Goal: Register for event/course: Sign up to attend an event or enroll in a course

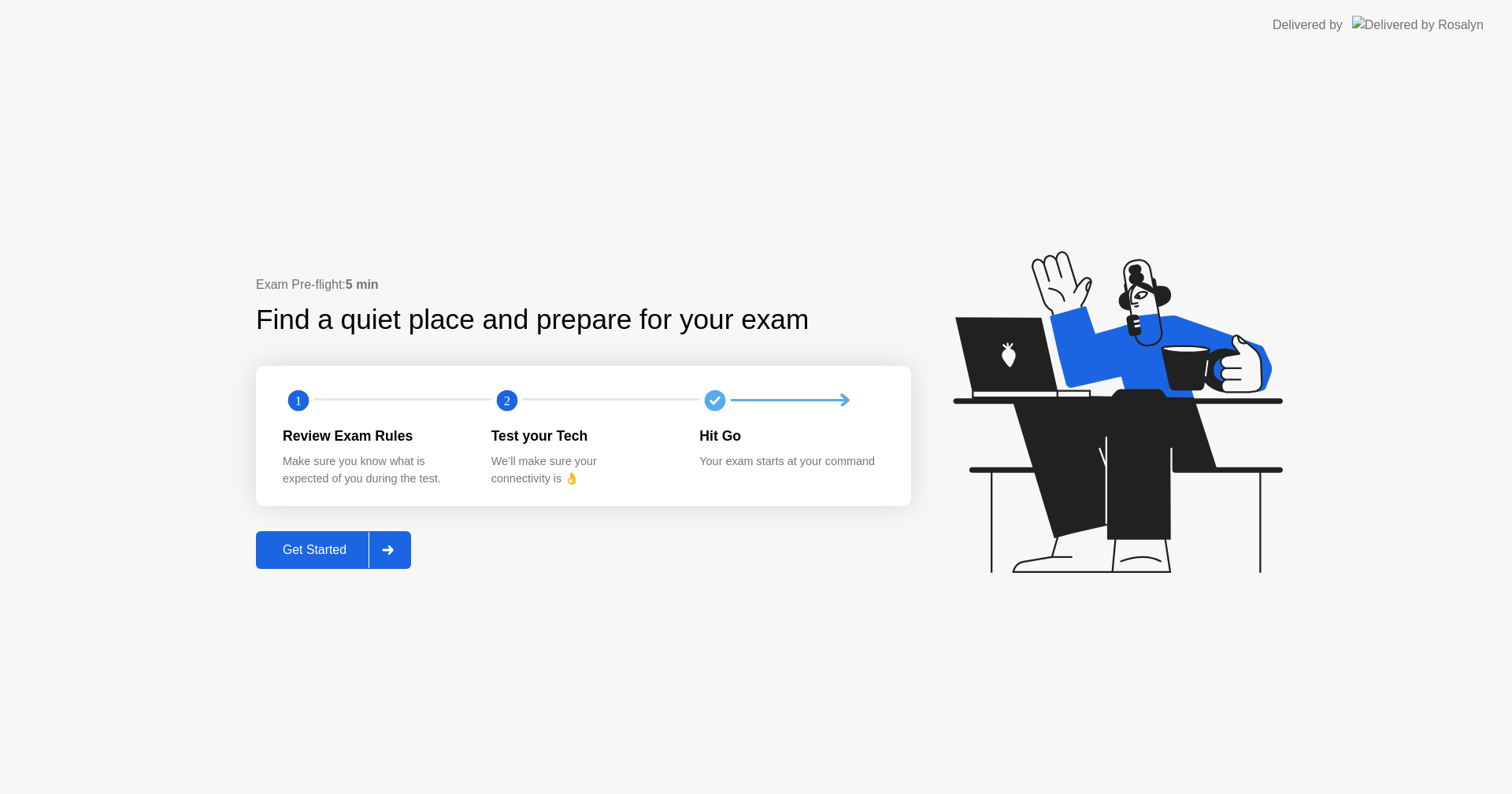
click at [359, 554] on div "Get Started" at bounding box center [315, 550] width 108 height 14
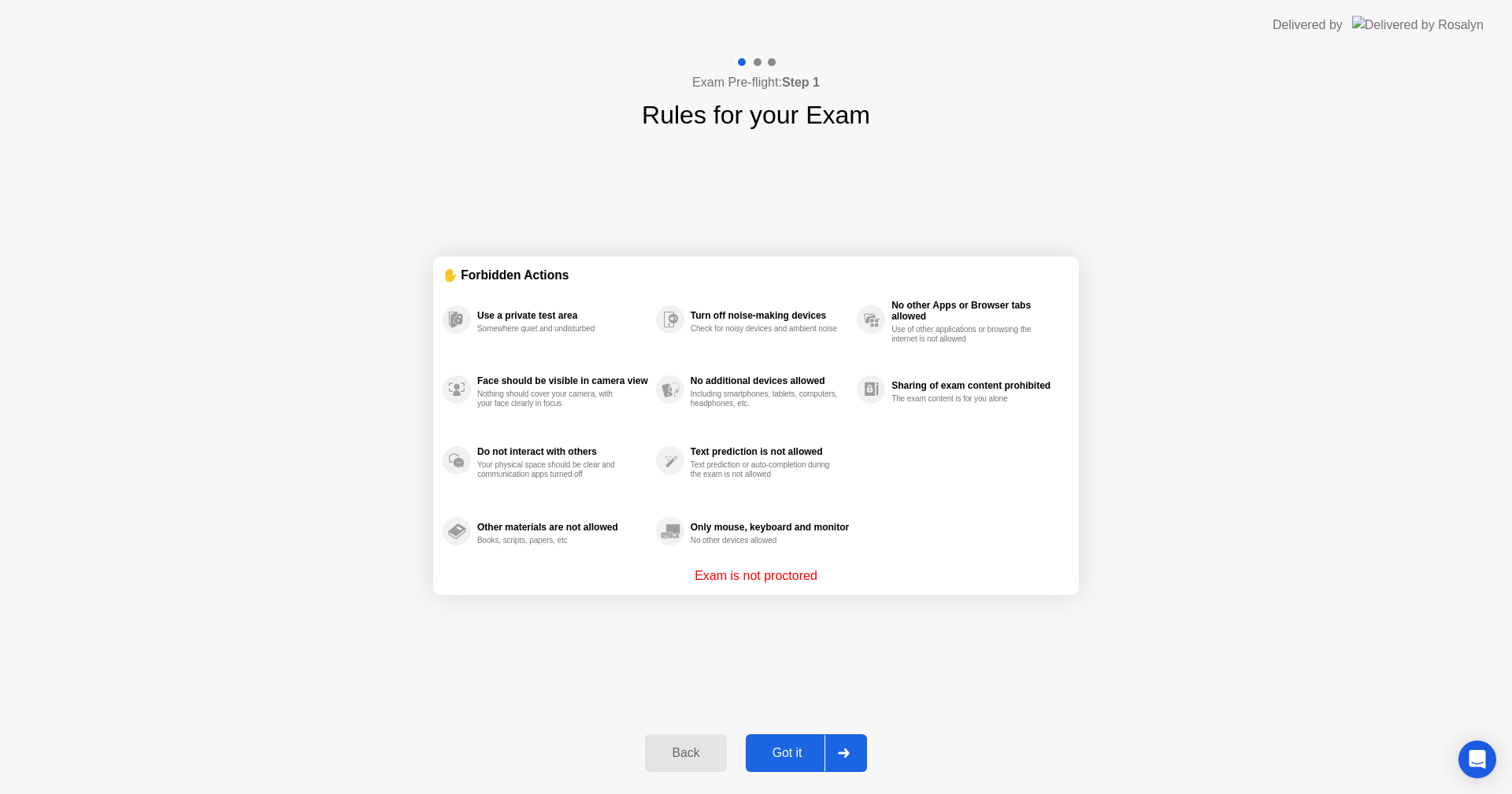
click at [785, 759] on div "Got it" at bounding box center [787, 753] width 74 height 14
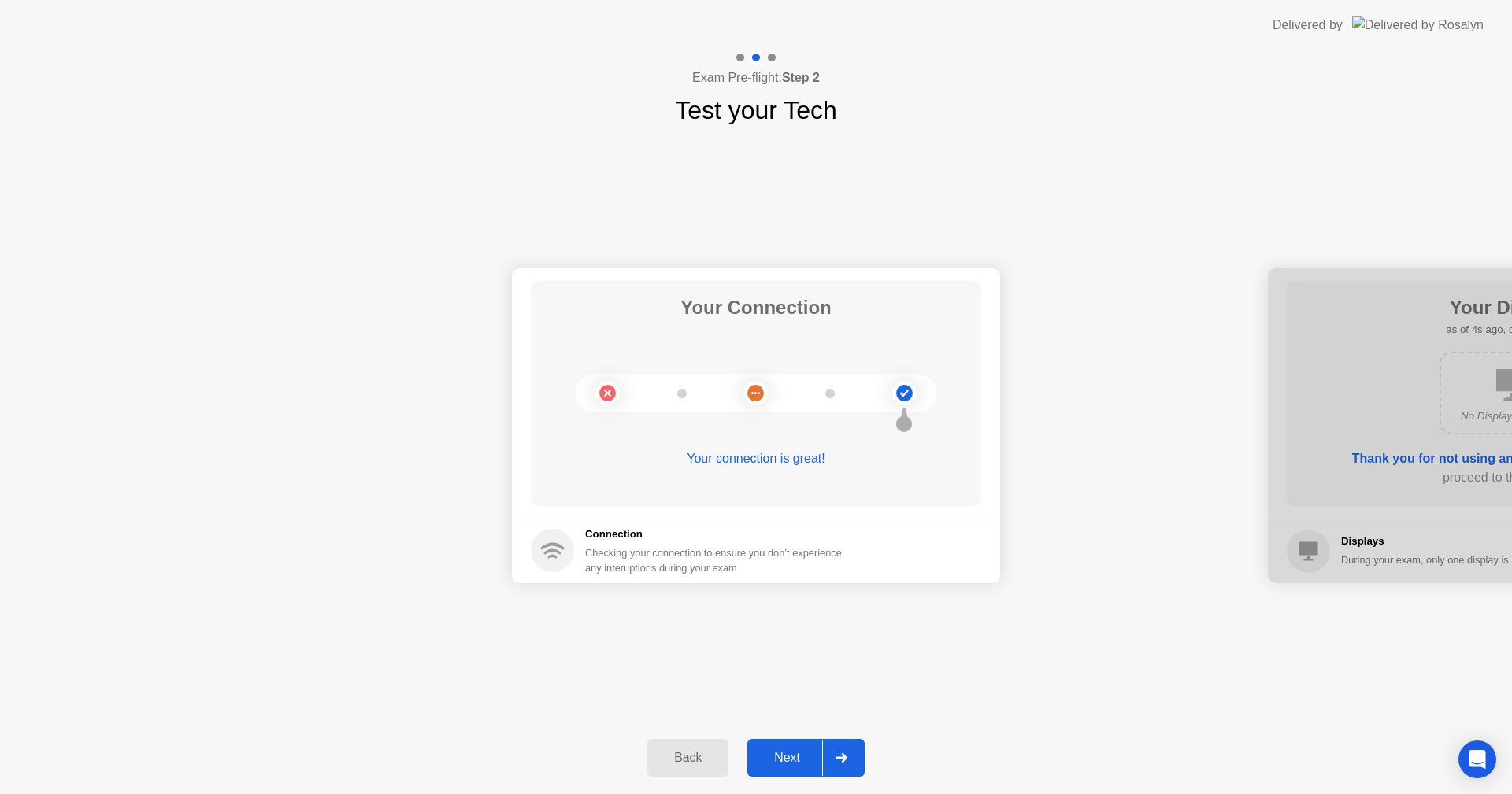
click at [792, 759] on div "Next" at bounding box center [786, 757] width 71 height 14
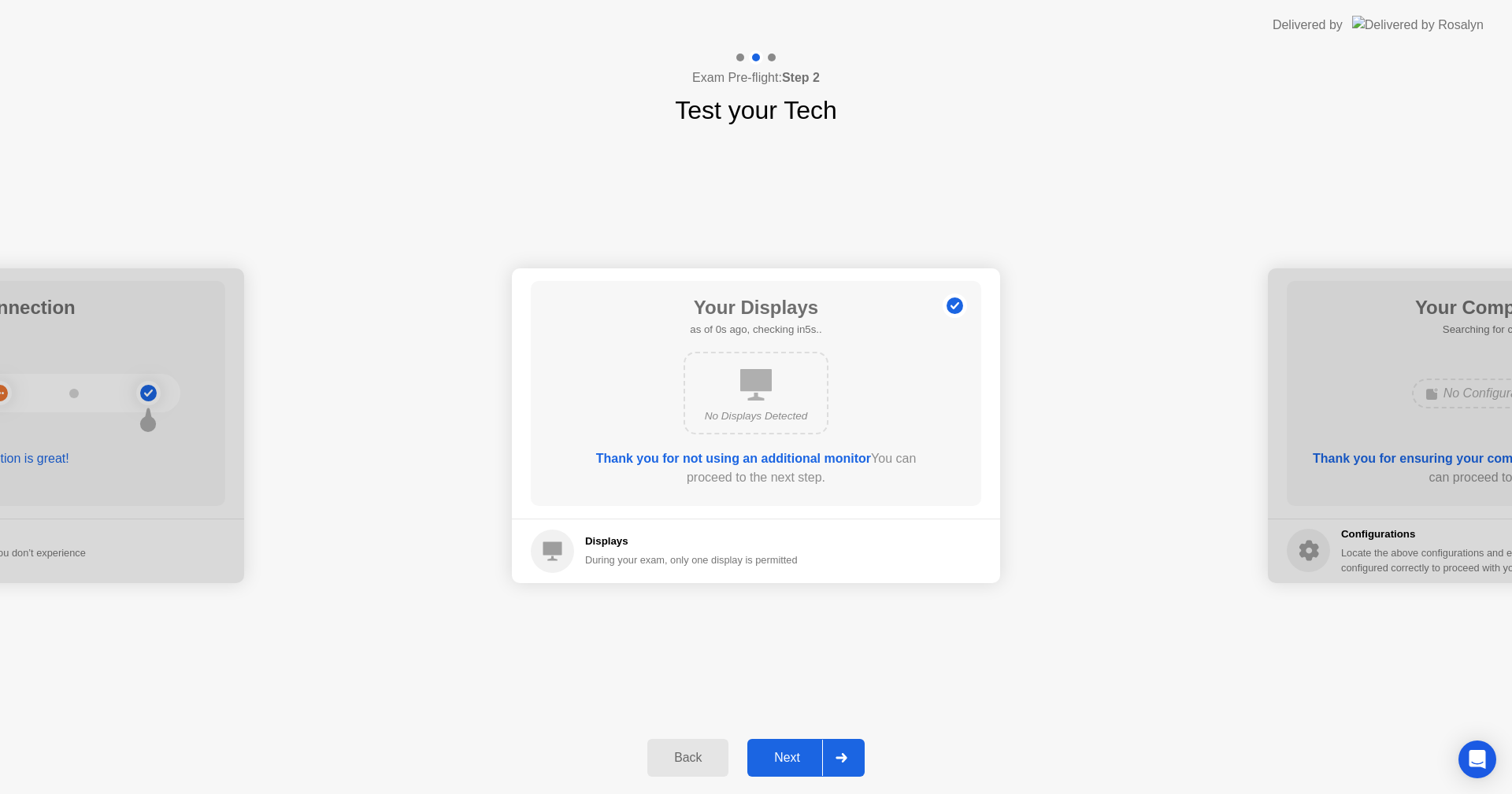
click at [792, 759] on div "Next" at bounding box center [786, 757] width 71 height 14
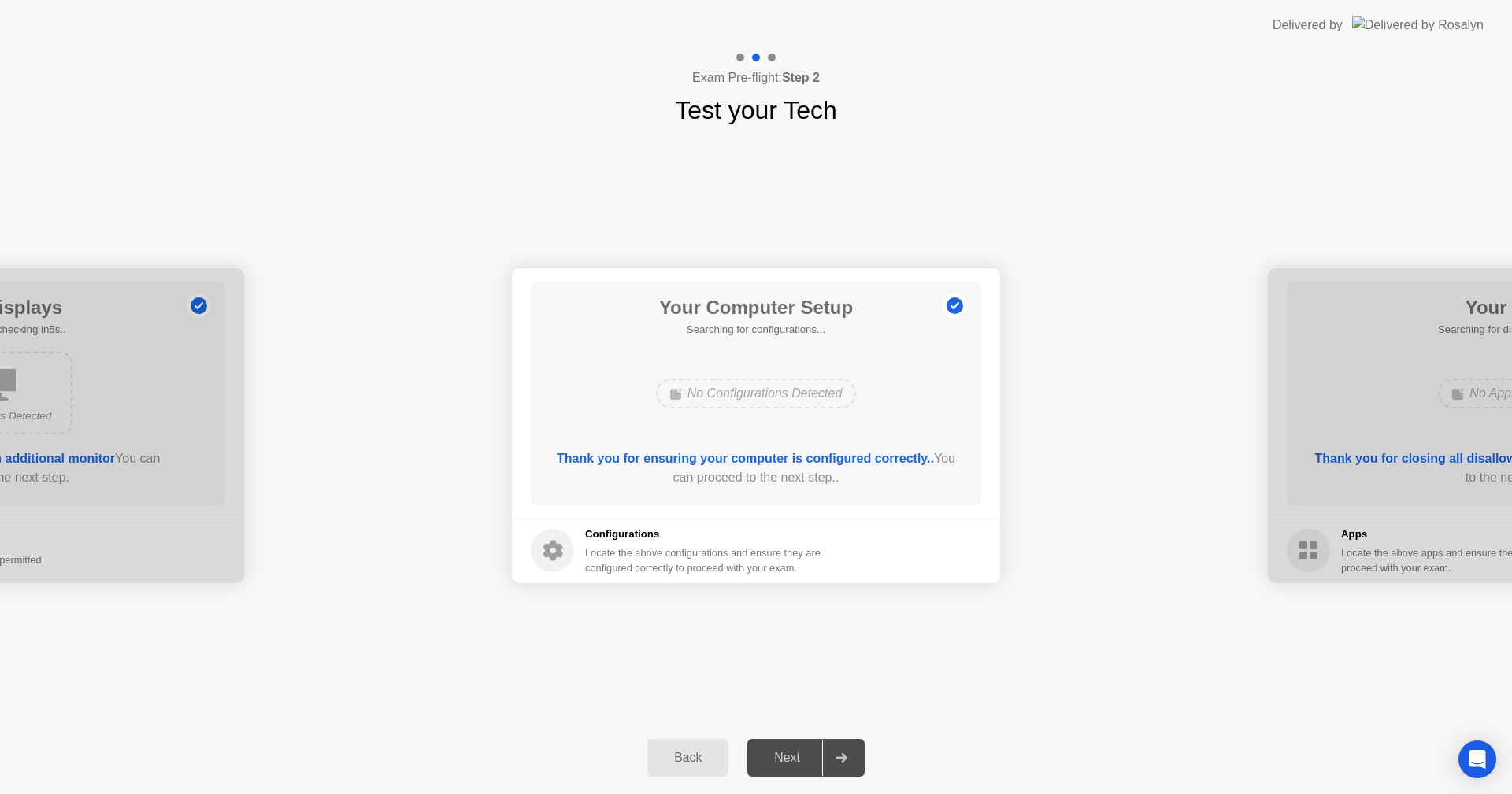
click at [792, 759] on div "Next" at bounding box center [786, 757] width 71 height 14
click at [800, 756] on div "Next" at bounding box center [786, 757] width 71 height 14
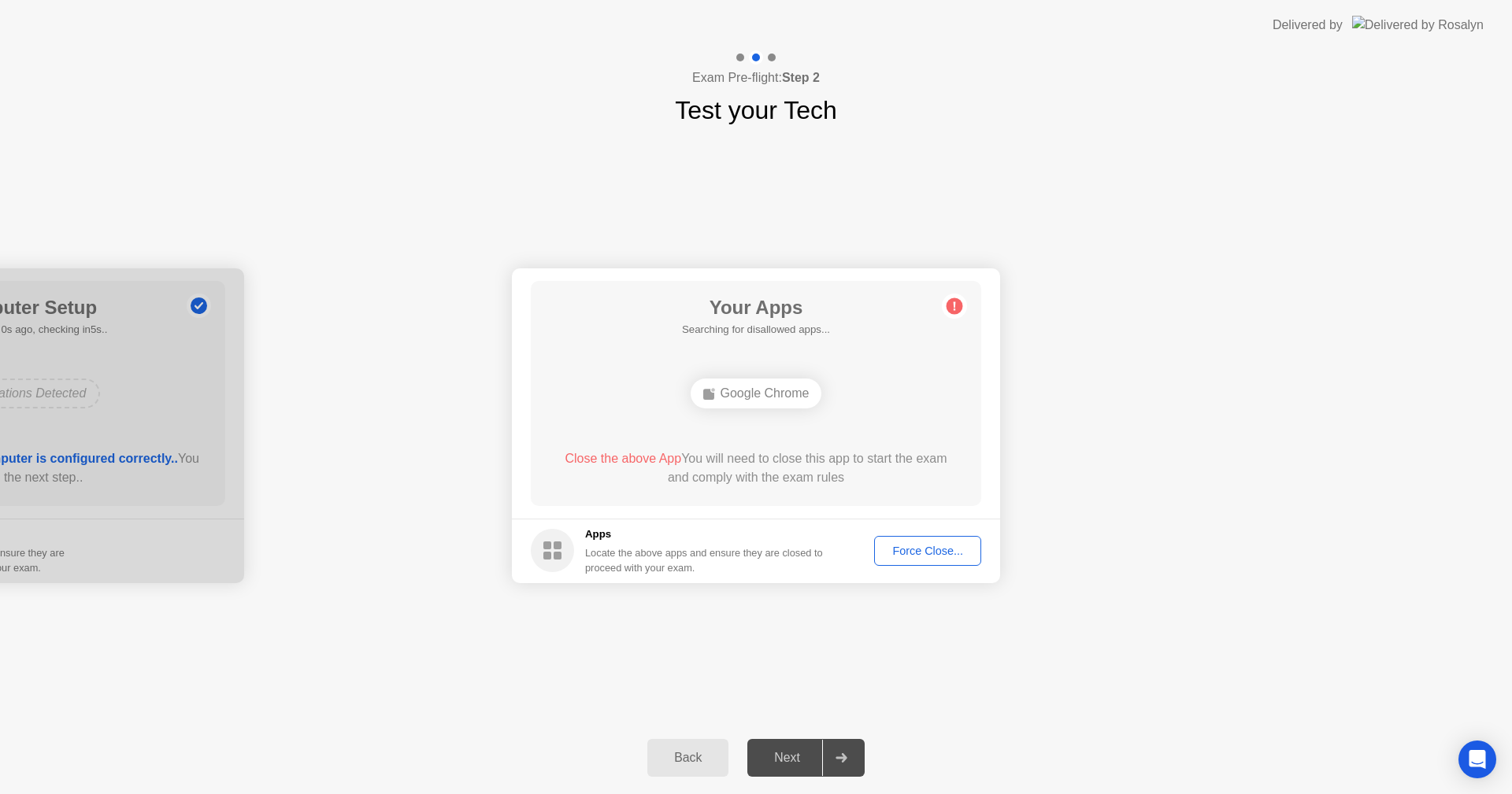
click at [962, 545] on div "Force Close..." at bounding box center [927, 551] width 96 height 13
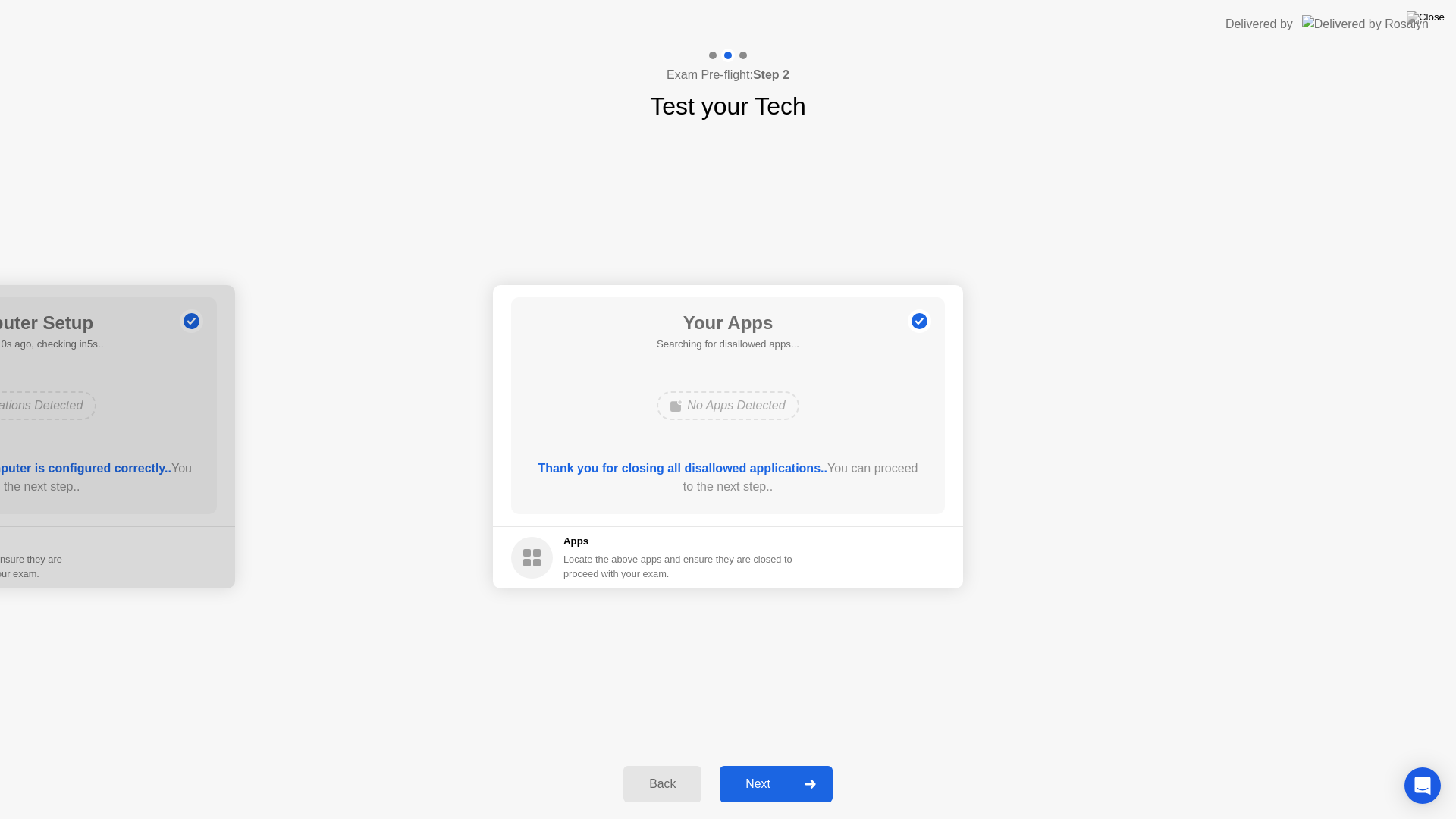
click at [758, 764] on button "Next" at bounding box center [775, 784] width 113 height 36
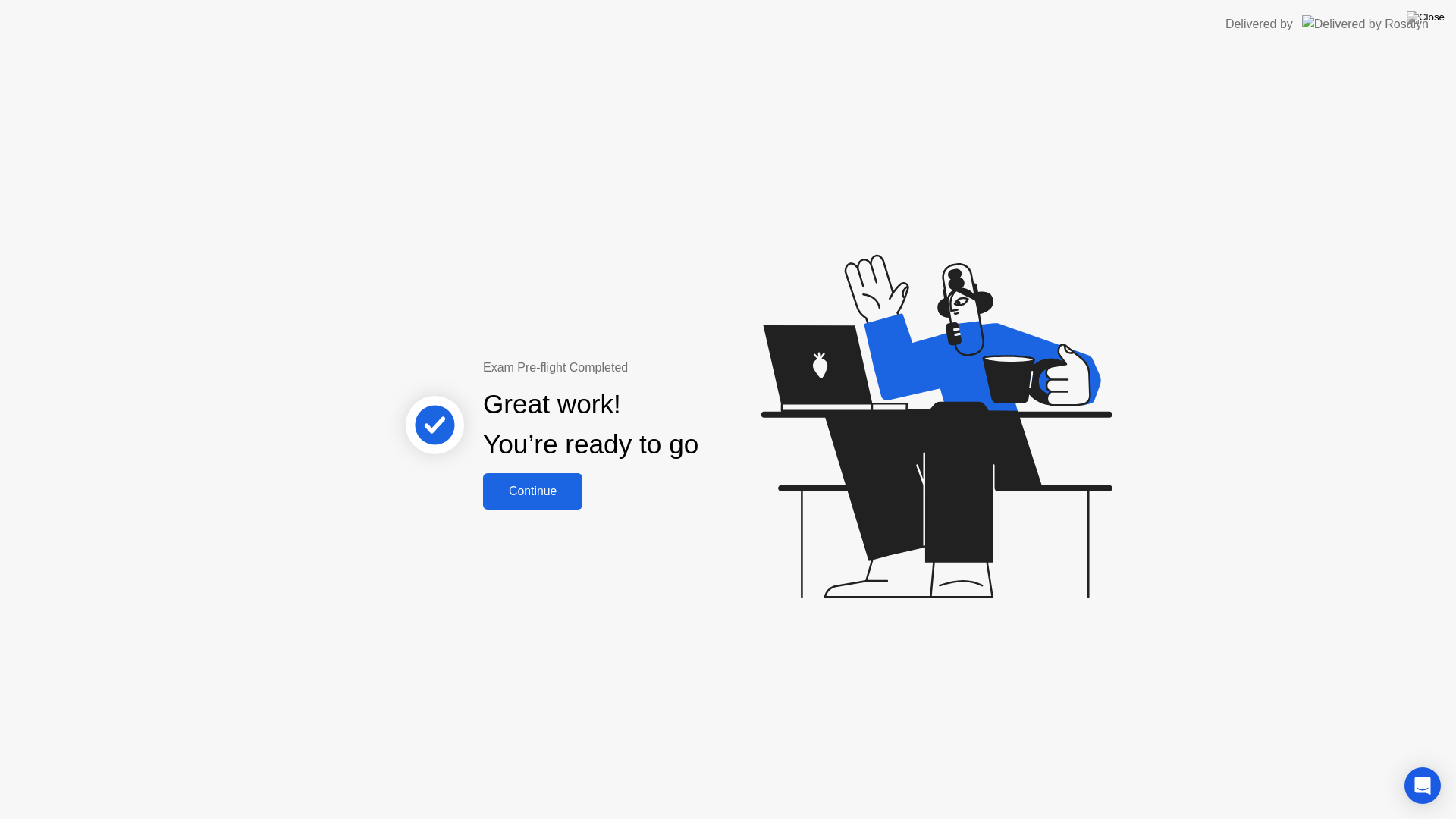
click at [568, 485] on div "Continue" at bounding box center [532, 491] width 90 height 14
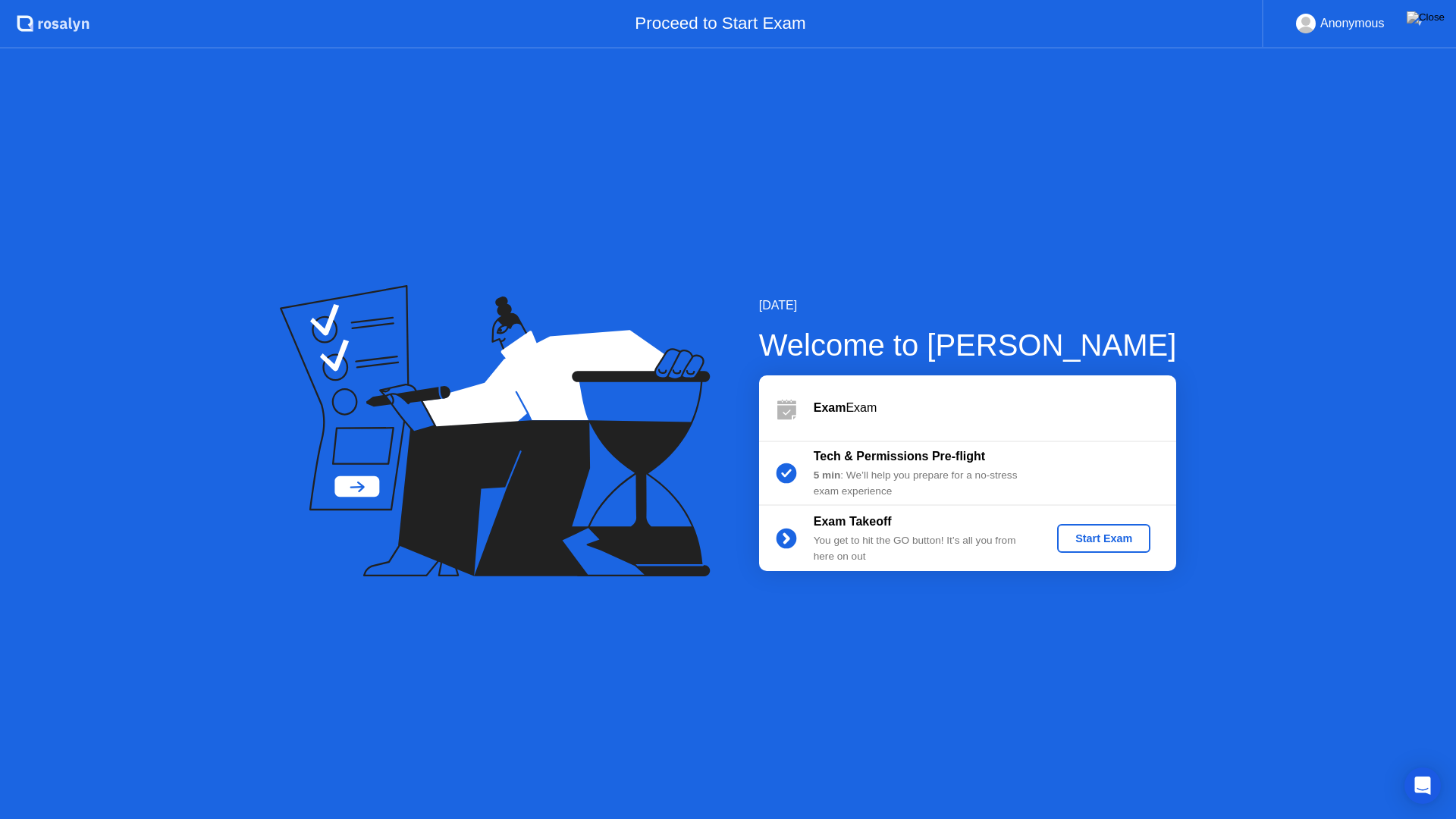
click at [1125, 539] on div "Start Exam" at bounding box center [1102, 538] width 81 height 12
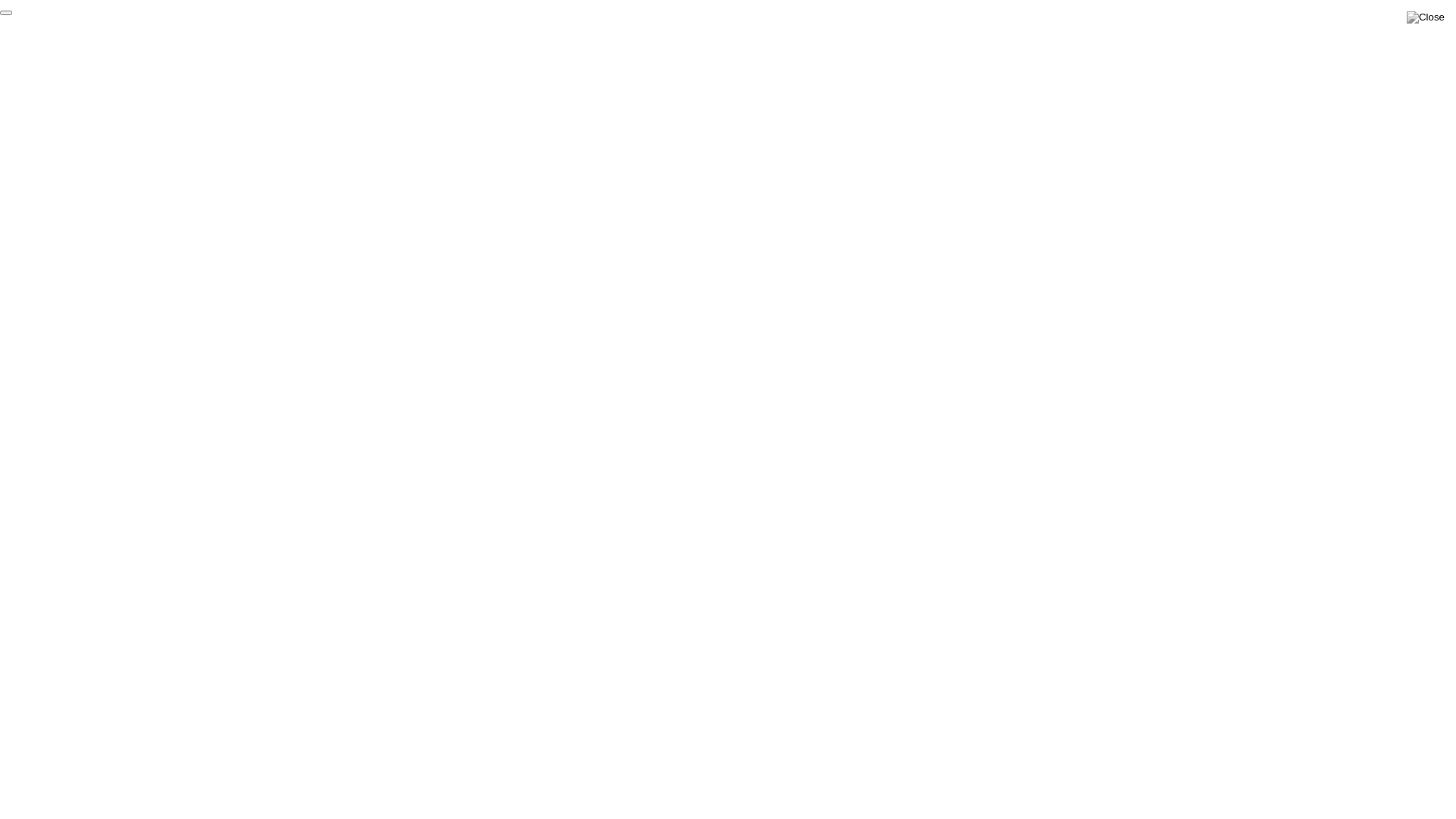
click div "End Proctoring Session"
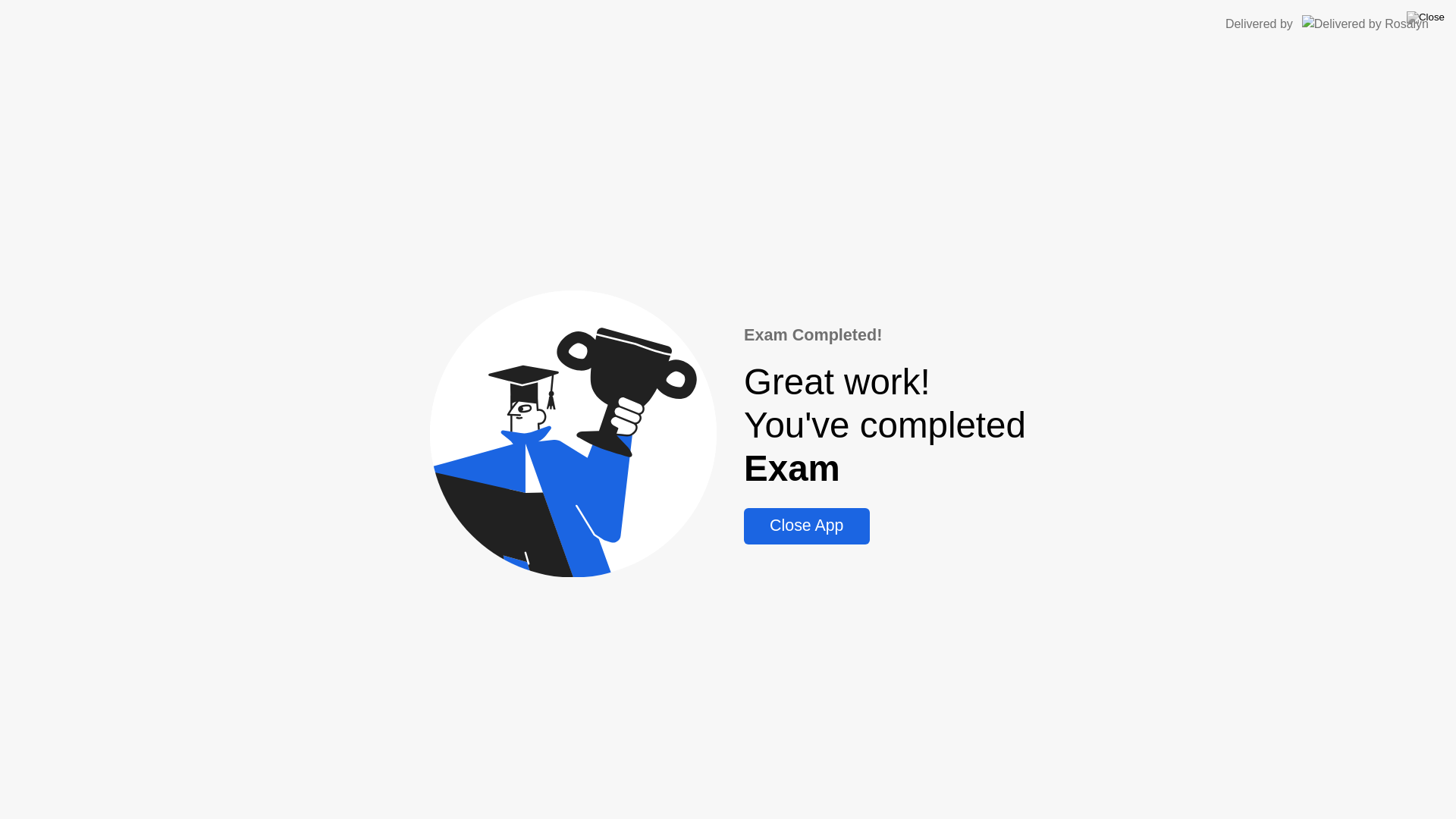
click at [792, 544] on button "Close App" at bounding box center [806, 526] width 125 height 36
